Goal: Information Seeking & Learning: Learn about a topic

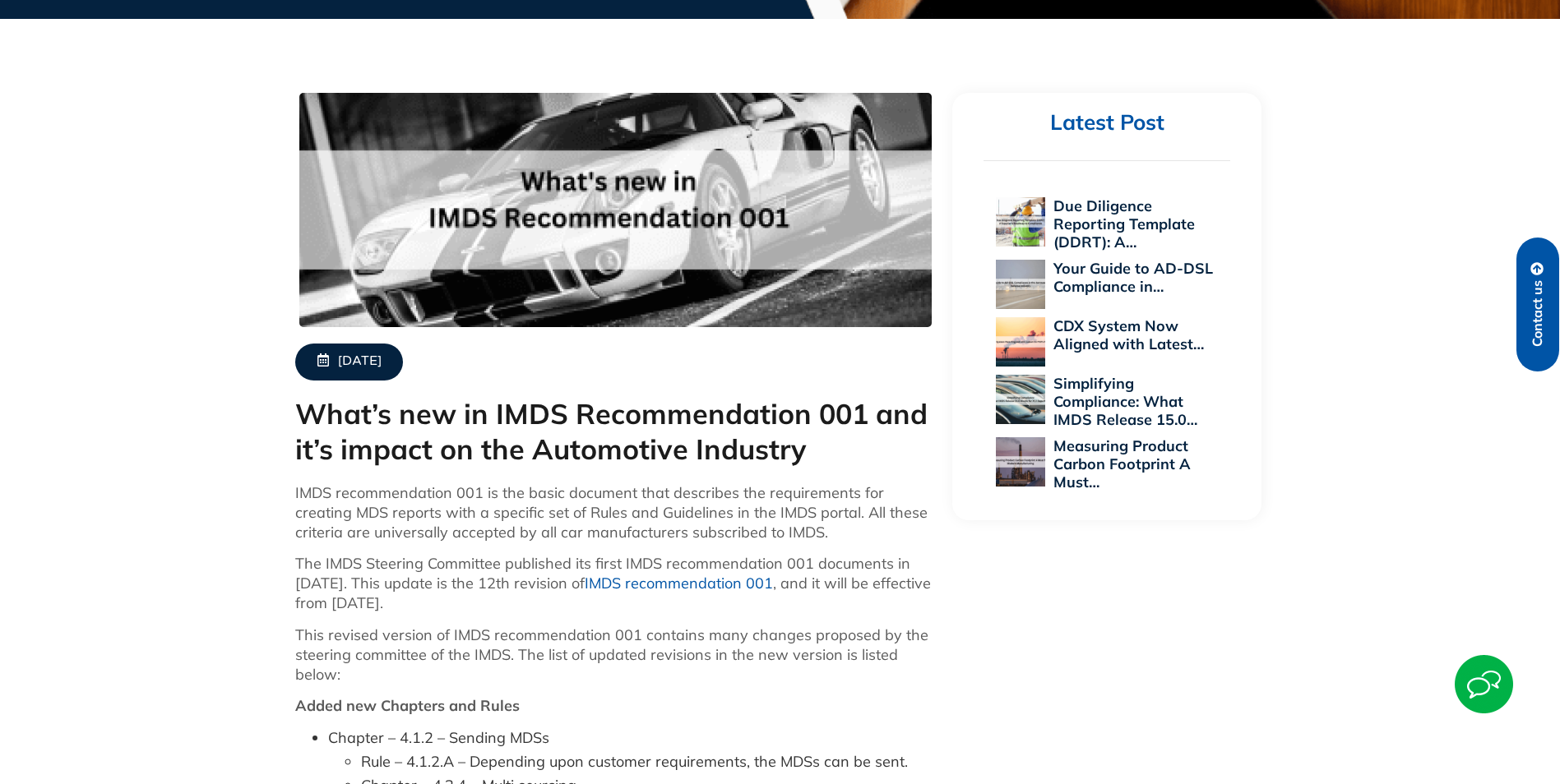
scroll to position [411, 0]
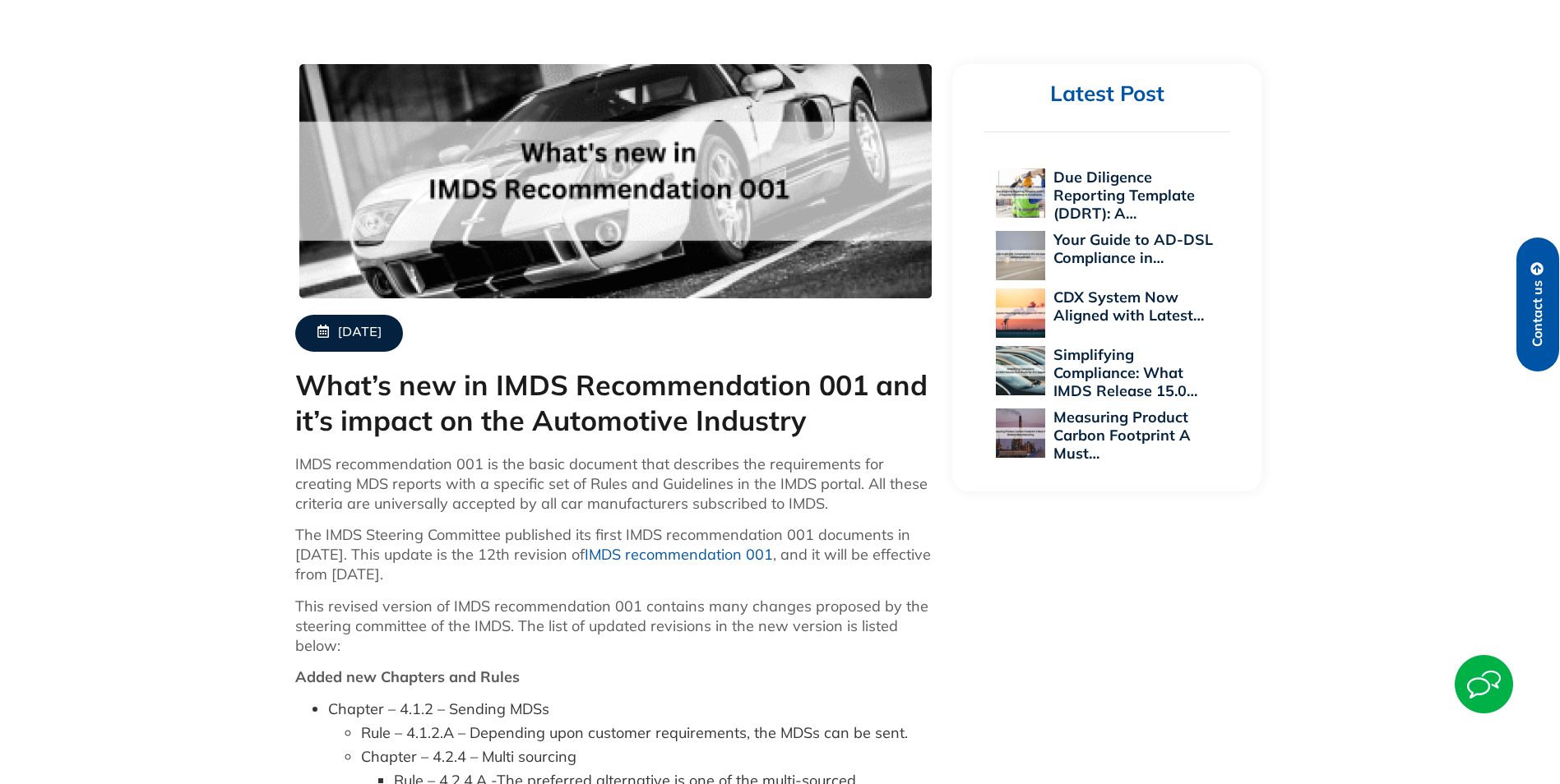
click at [668, 552] on link "IMDS recommendation 001" at bounding box center [679, 555] width 188 height 19
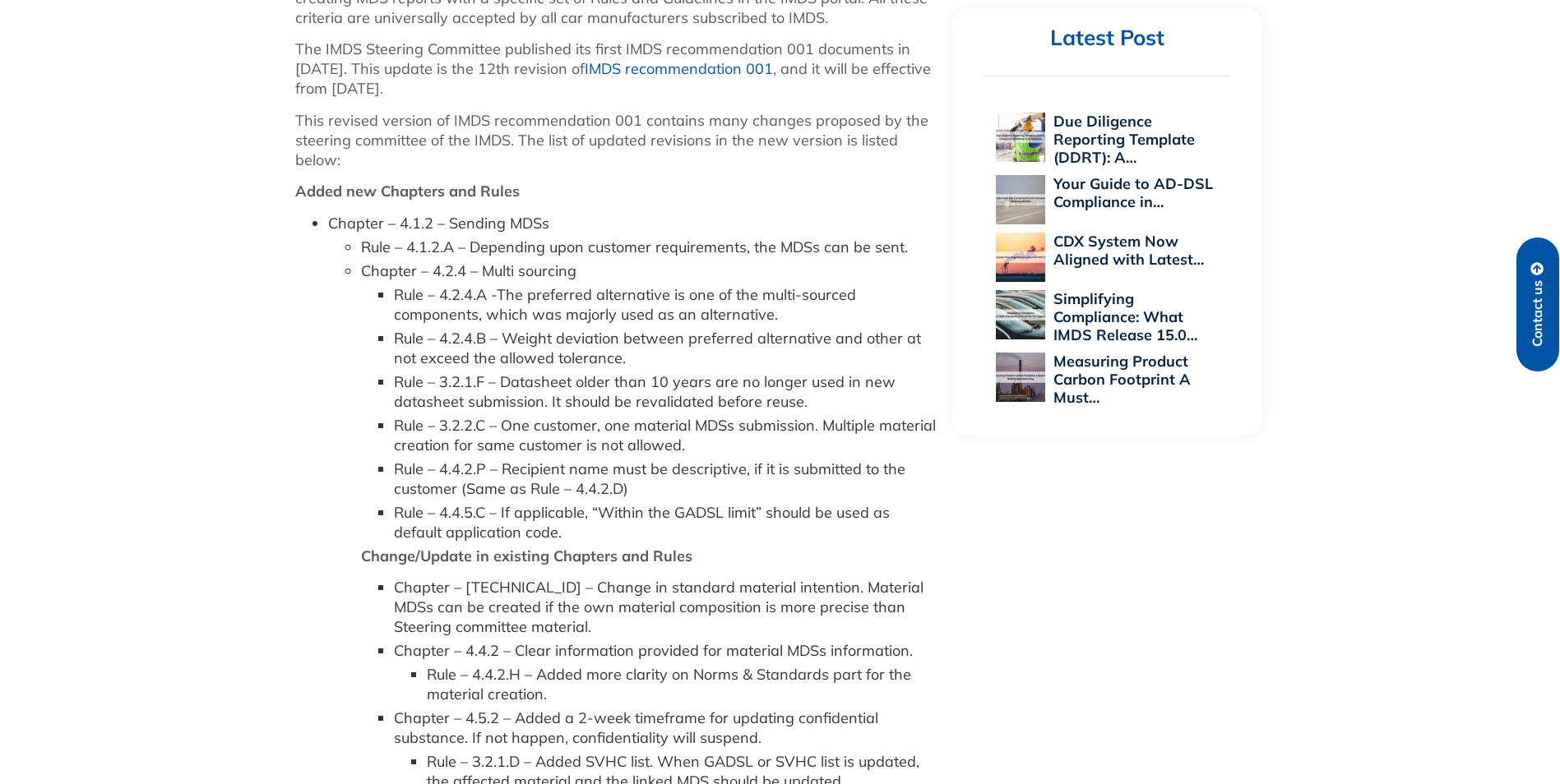
scroll to position [904, 0]
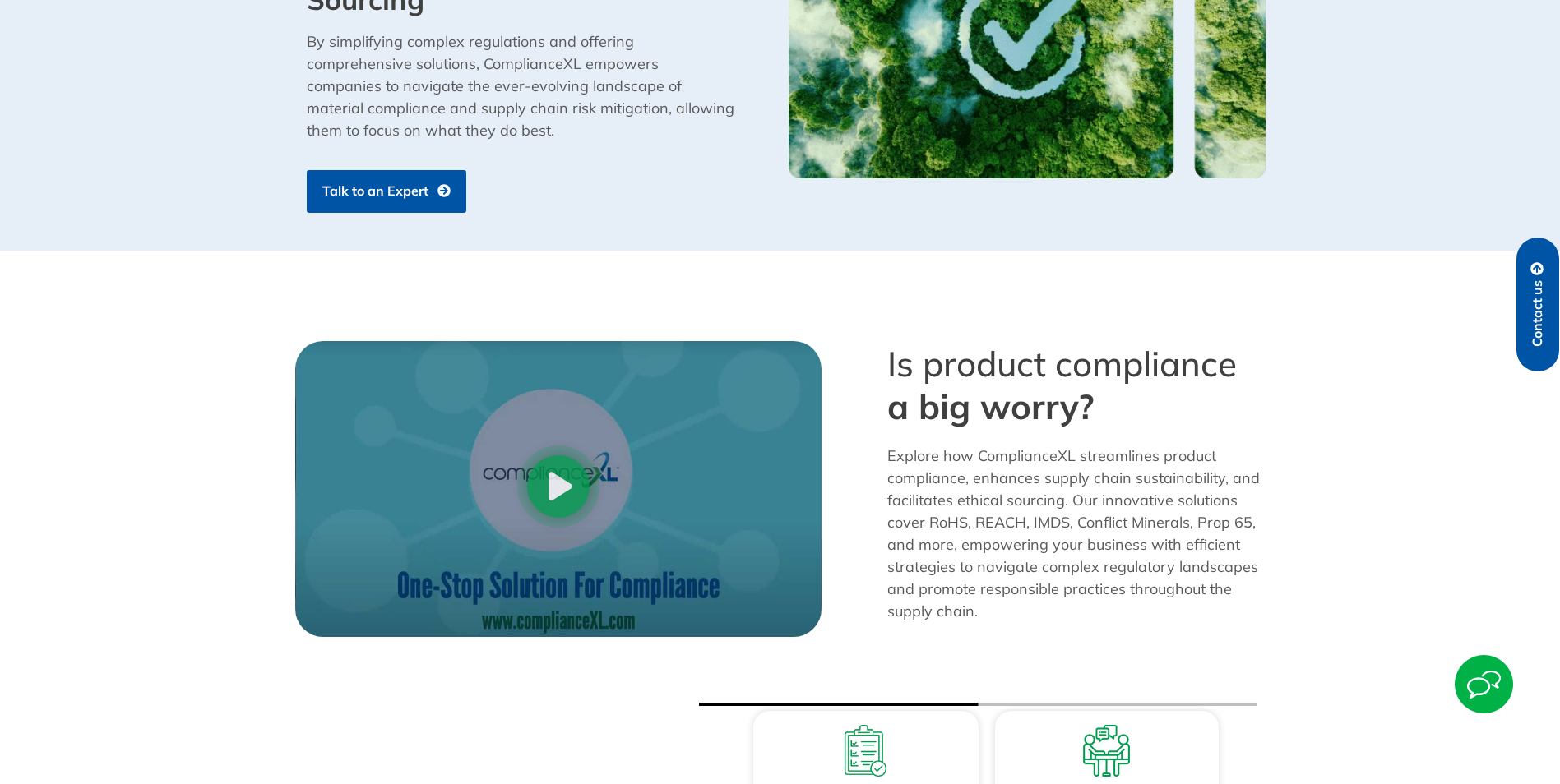
scroll to position [1479, 0]
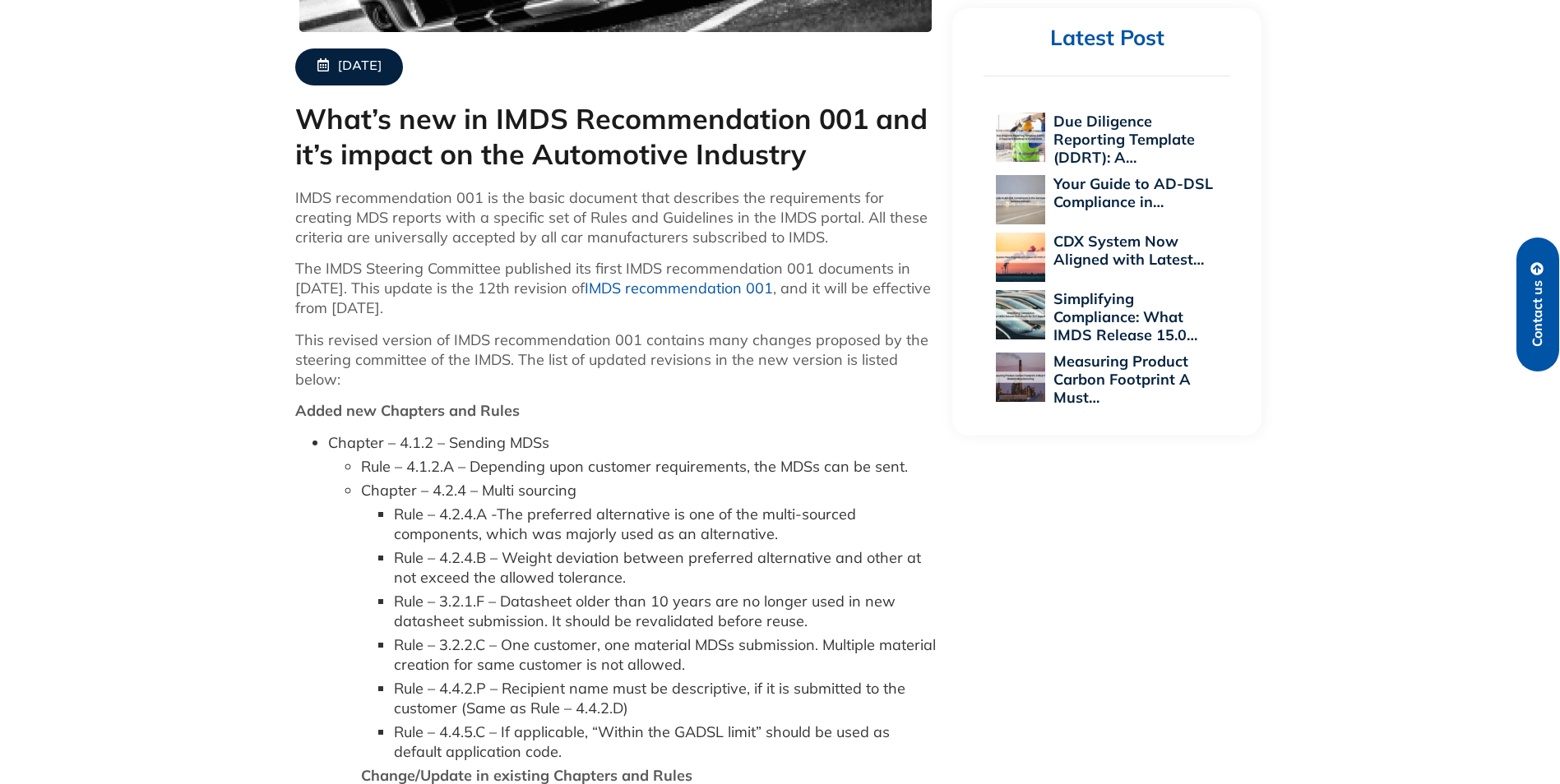
scroll to position [575, 0]
